Goal: Navigation & Orientation: Understand site structure

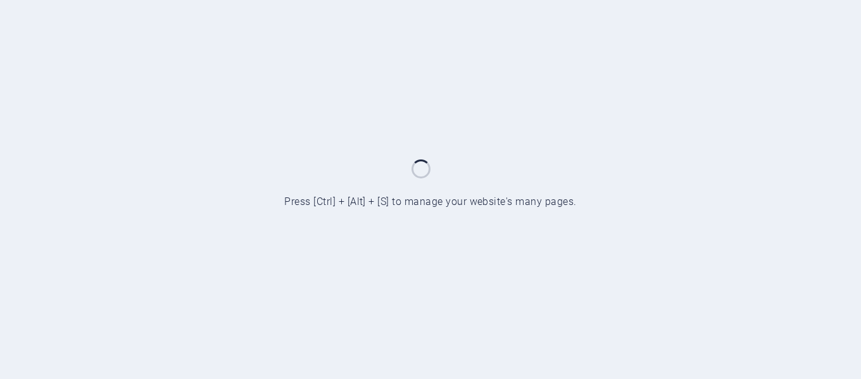
click at [426, 205] on div at bounding box center [430, 189] width 861 height 379
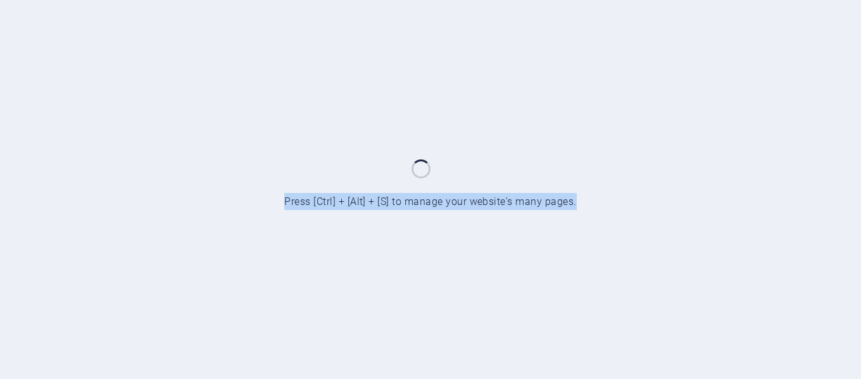
click at [426, 205] on div at bounding box center [430, 189] width 861 height 379
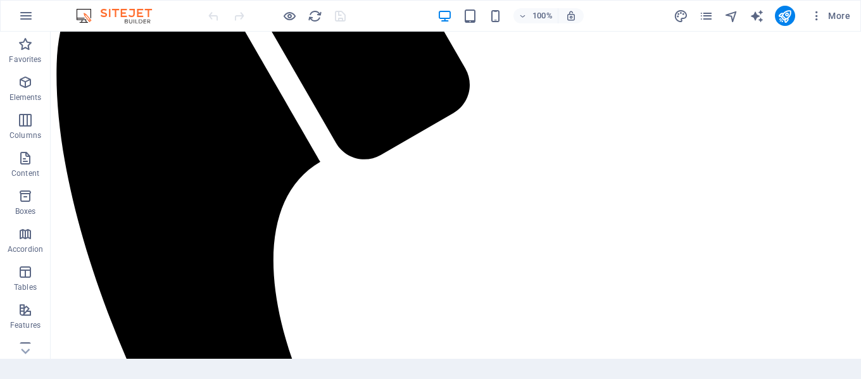
scroll to position [4538, 0]
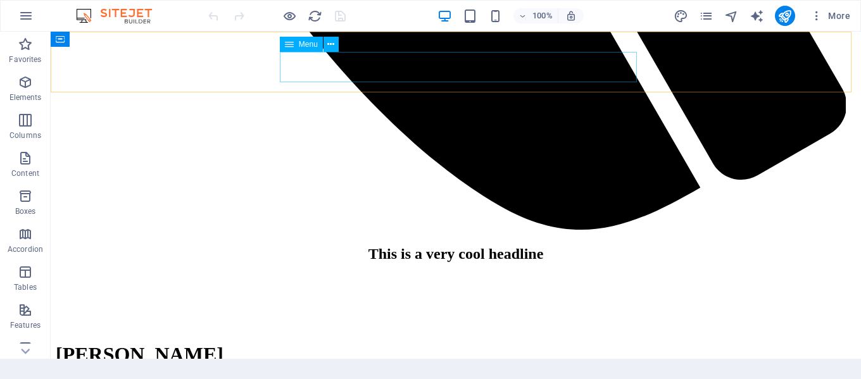
click at [28, 82] on icon "button" at bounding box center [25, 82] width 15 height 15
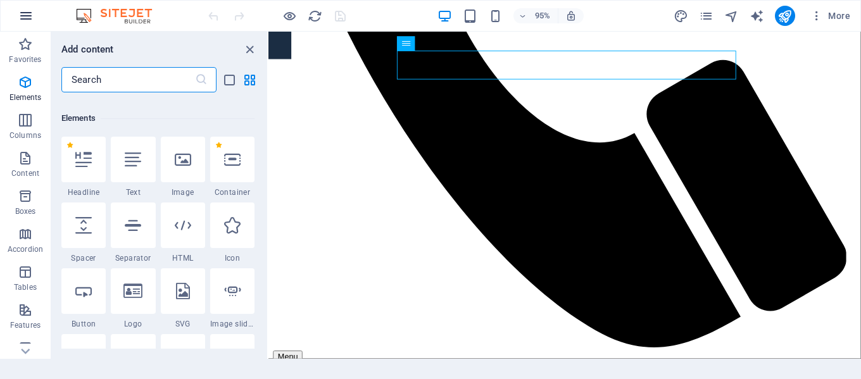
scroll to position [135, 0]
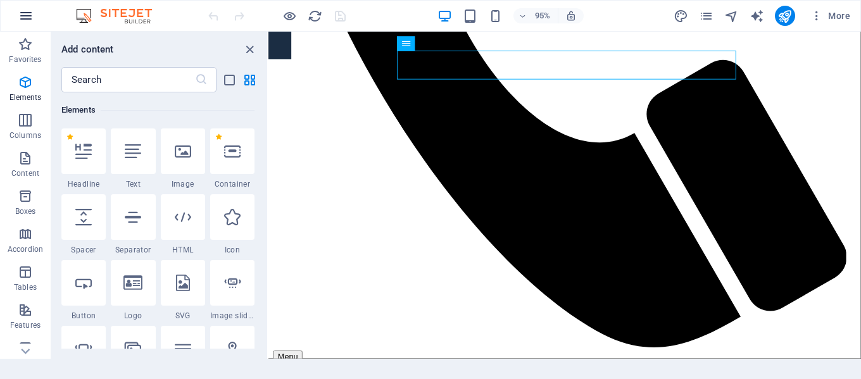
click at [36, 17] on button "button" at bounding box center [26, 16] width 30 height 30
